Goal: Information Seeking & Learning: Learn about a topic

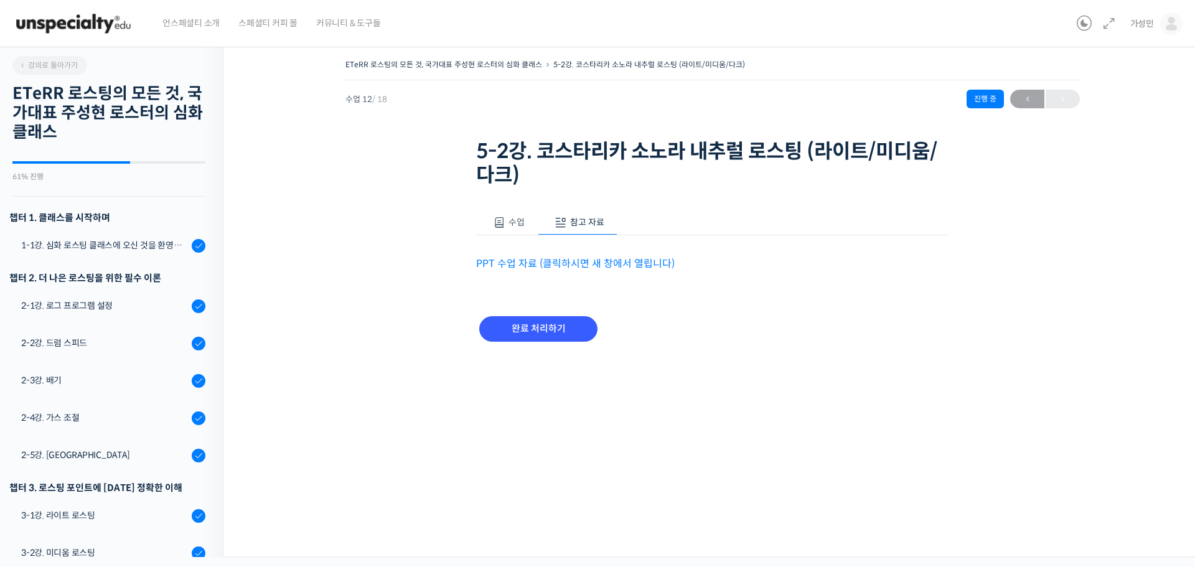
scroll to position [294, 0]
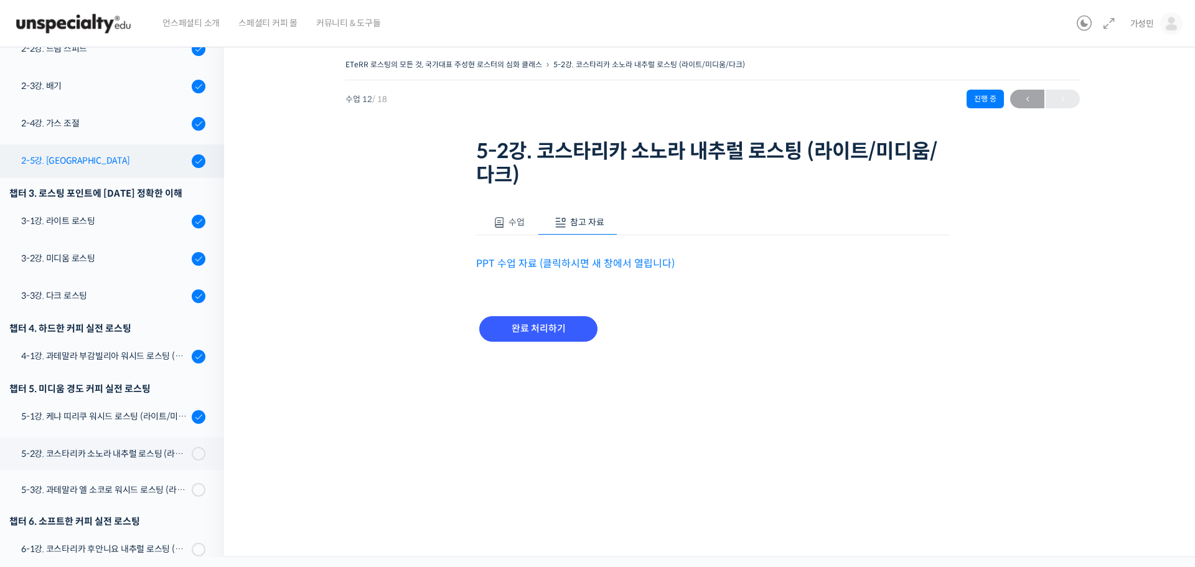
click at [60, 157] on div "2-5강. [GEOGRAPHIC_DATA]" at bounding box center [104, 161] width 167 height 14
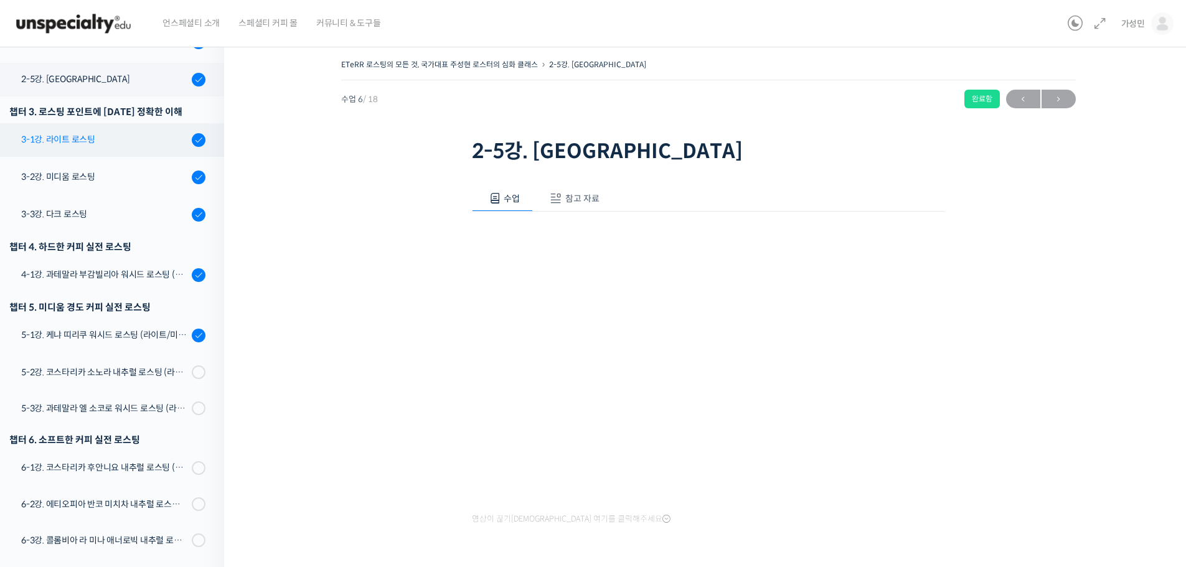
scroll to position [2, 0]
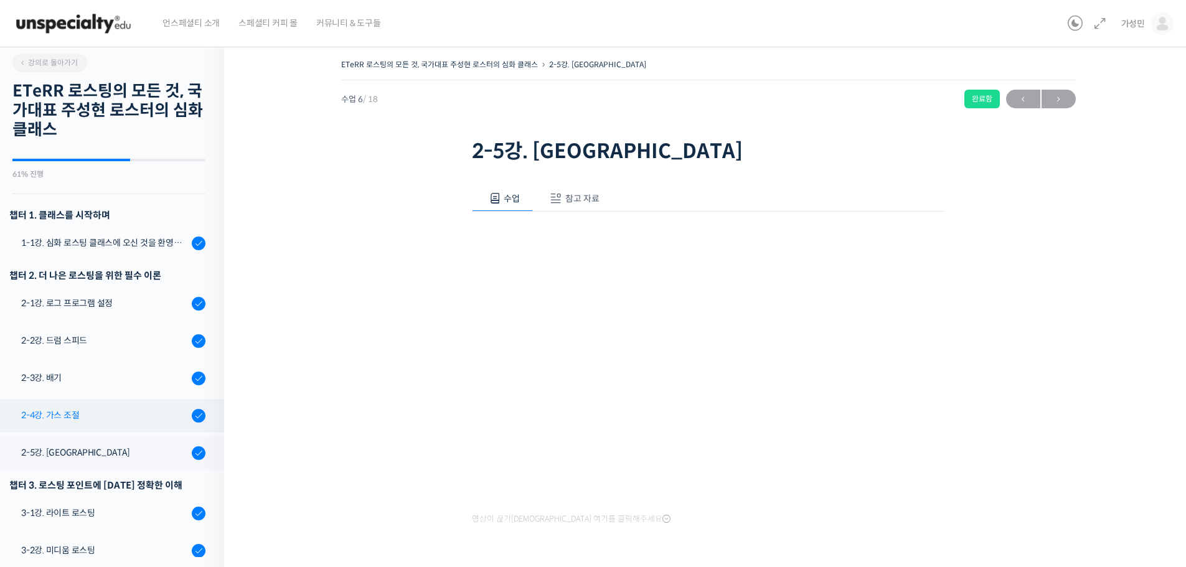
click at [70, 416] on div "2-4강. 가스 조절" at bounding box center [104, 415] width 167 height 14
